Goal: Find contact information: Find contact information

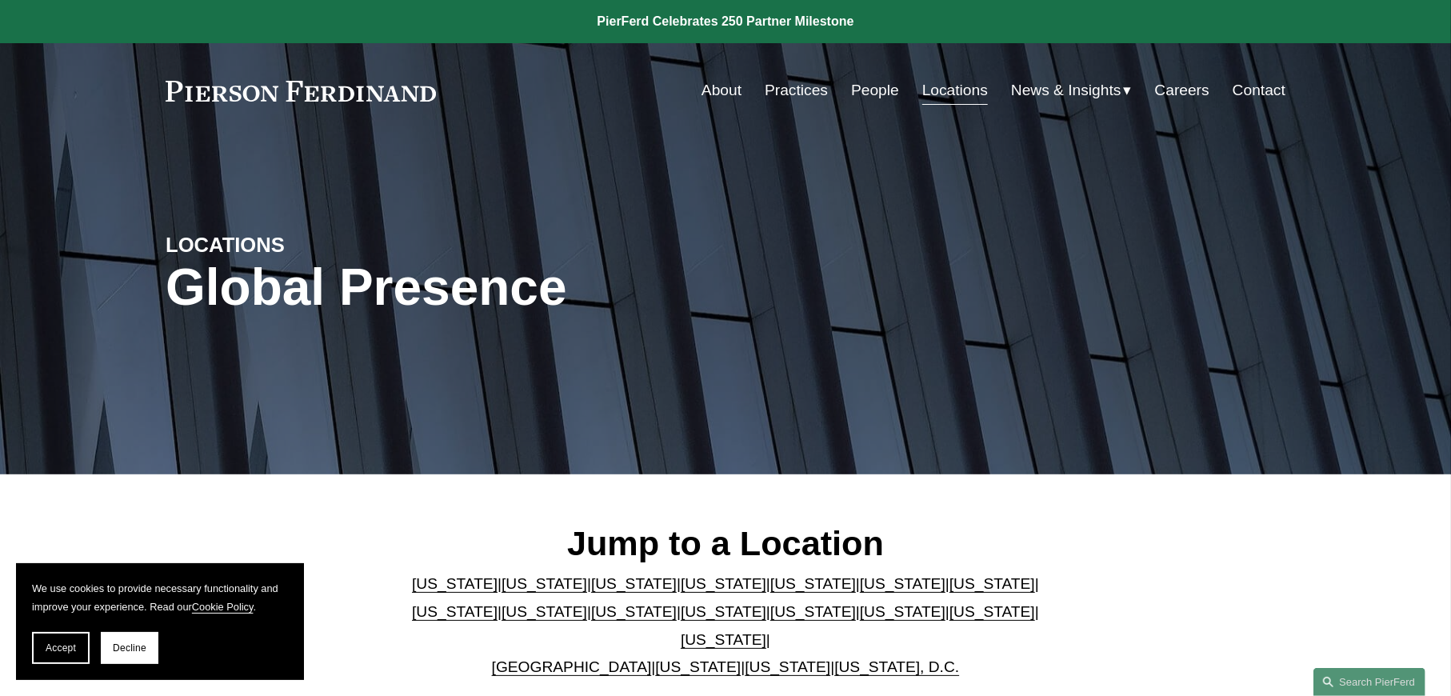
click at [949, 620] on link "[US_STATE]" at bounding box center [992, 611] width 86 height 17
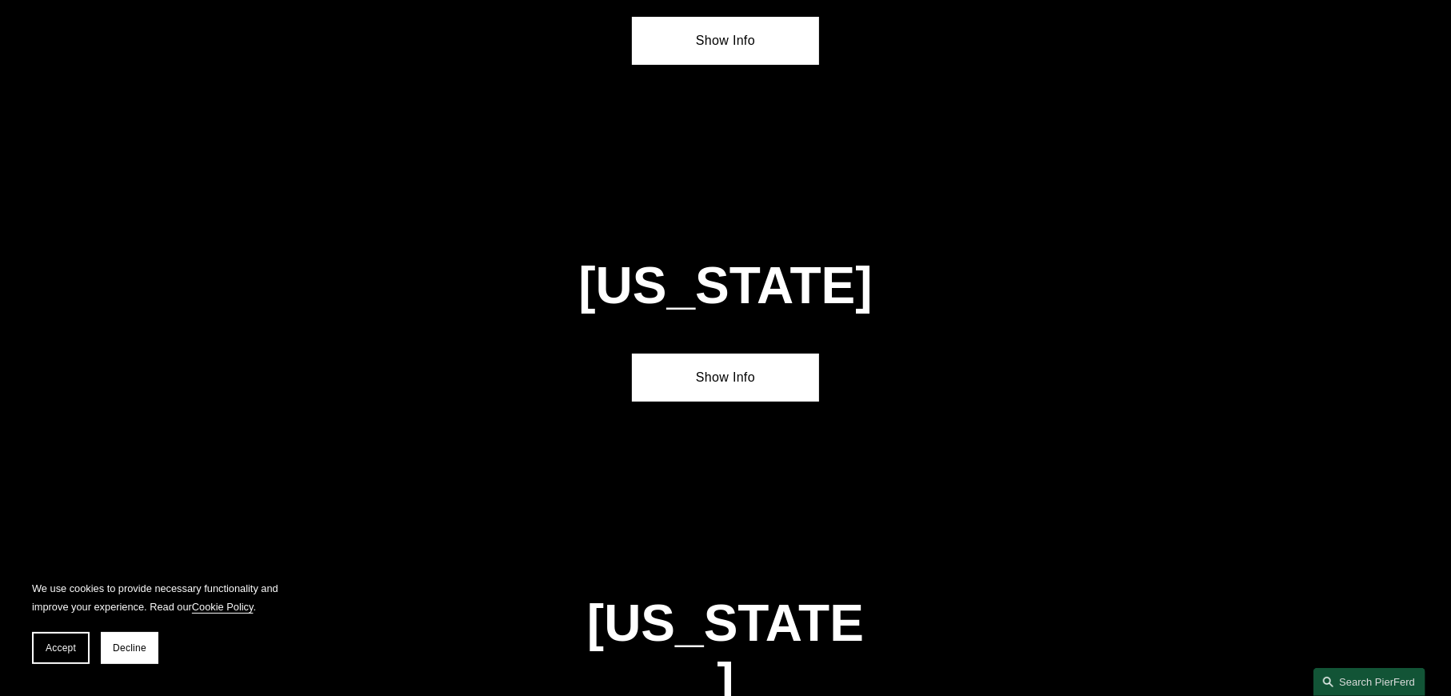
scroll to position [5097, 0]
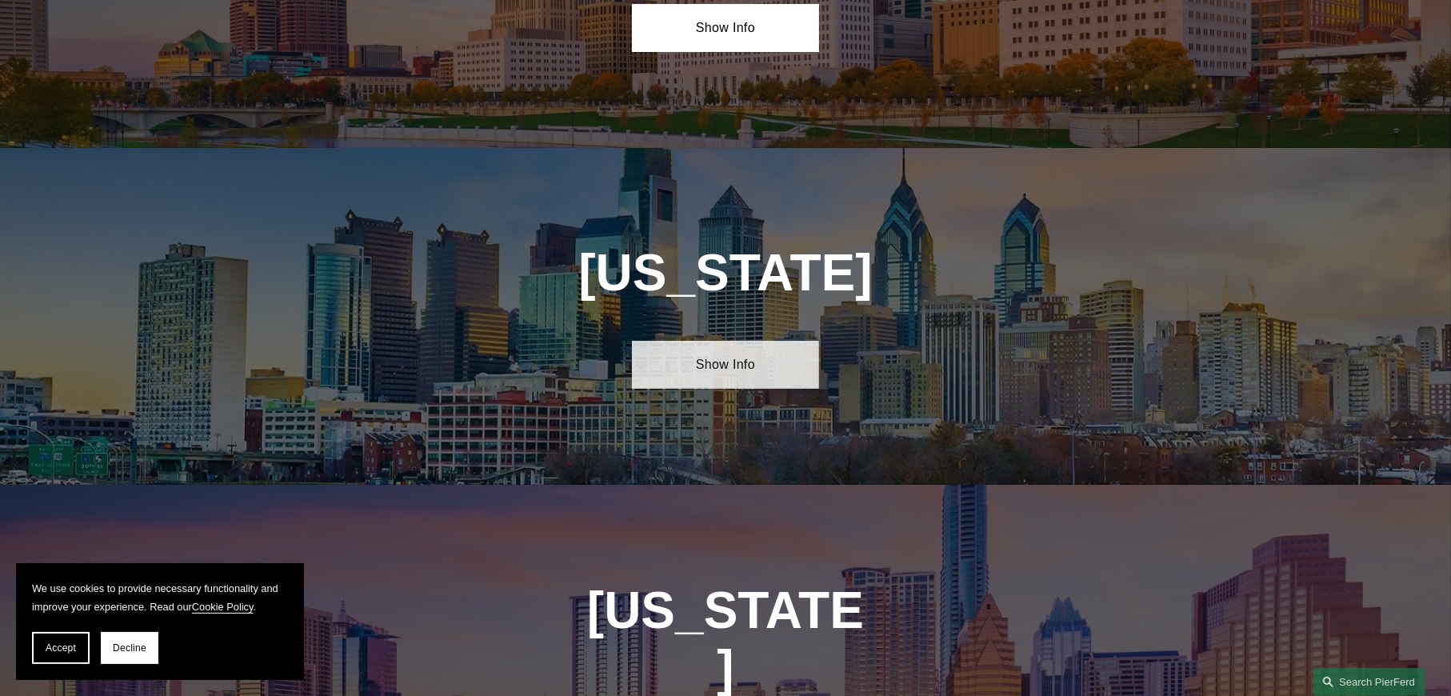
click at [732, 341] on link "Show Info" at bounding box center [725, 365] width 186 height 48
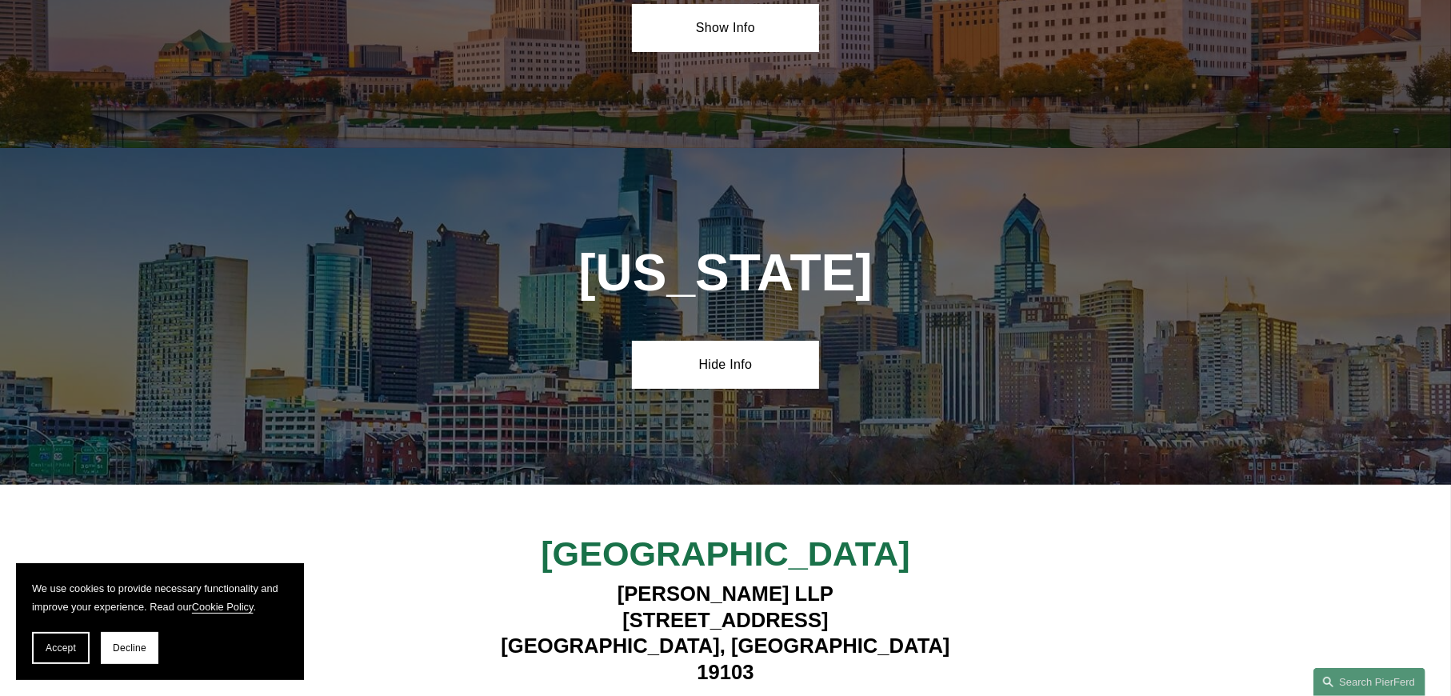
click at [718, 695] on strong "View Lawyers" at bounding box center [719, 708] width 101 height 17
drag, startPoint x: 853, startPoint y: 482, endPoint x: 587, endPoint y: 478, distance: 265.6
click at [579, 581] on h4 "Pierson Ferdinand LLP 1650 Market Street, Suite 3600 Philadelphia, PA 19103" at bounding box center [725, 633] width 466 height 104
copy h4 "1650 Market Street, Suite 3600"
drag, startPoint x: 733, startPoint y: 507, endPoint x: 620, endPoint y: 512, distance: 113.7
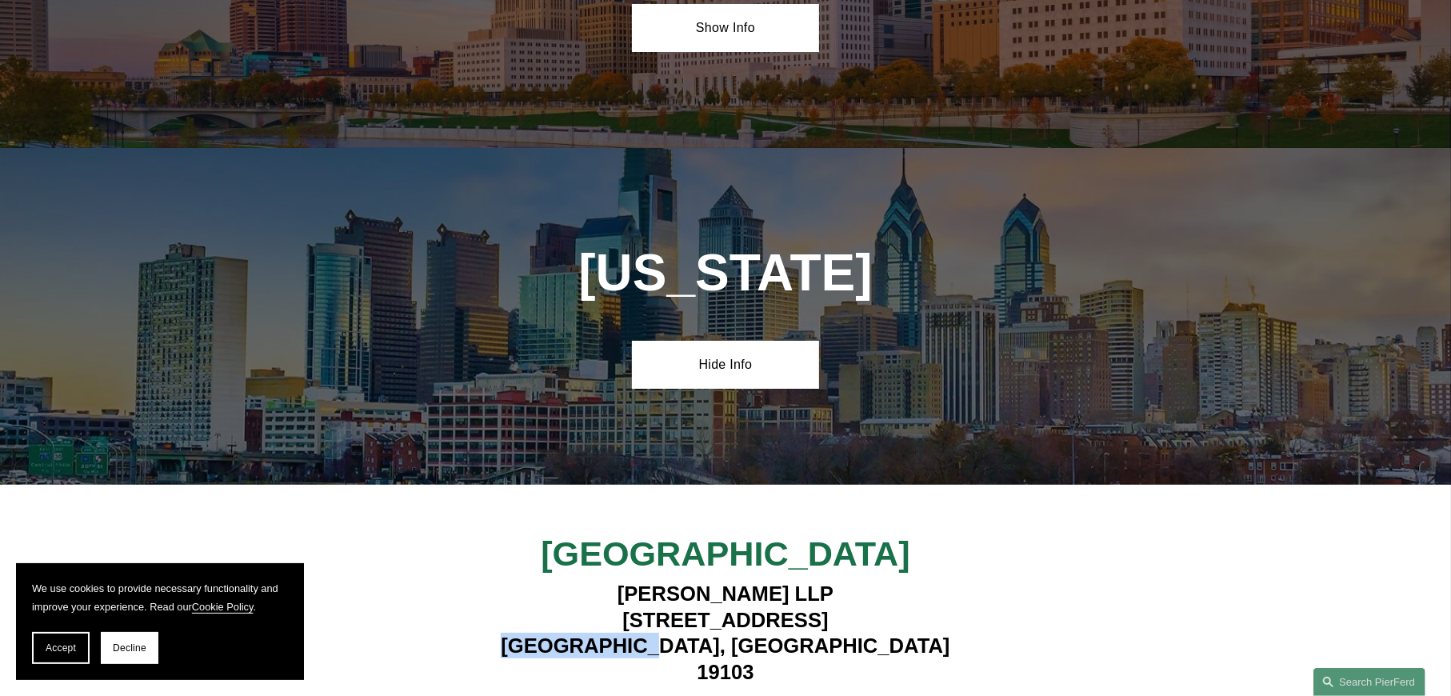
click at [620, 581] on h4 "Pierson Ferdinand LLP 1650 Market Street, Suite 3600 Philadelphia, PA 19103" at bounding box center [725, 633] width 466 height 104
copy h4 "[GEOGRAPHIC_DATA]"
drag, startPoint x: 840, startPoint y: 509, endPoint x: 783, endPoint y: 510, distance: 56.8
click at [783, 581] on h4 "Pierson Ferdinand LLP 1650 Market Street, Suite 3600 Philadelphia, PA 19103" at bounding box center [725, 633] width 466 height 104
copy h4 "19103"
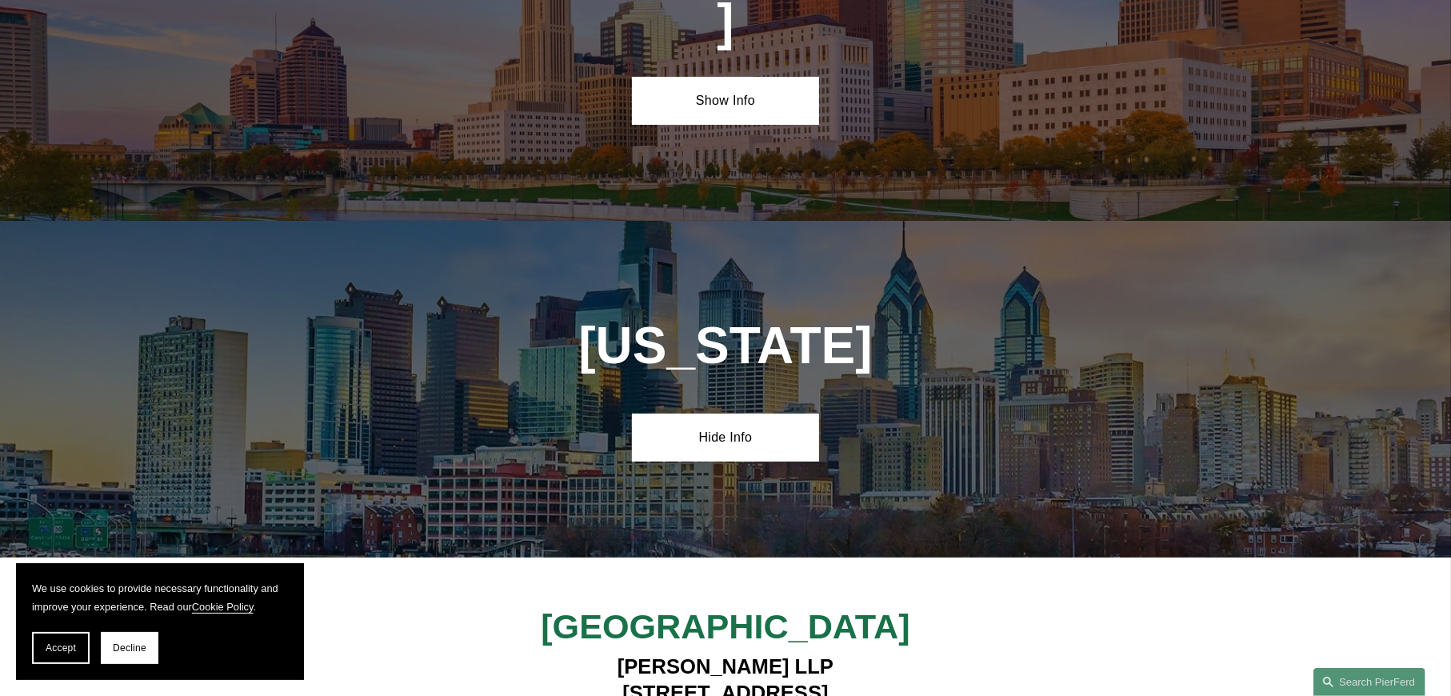
scroll to position [5017, 0]
